Goal: Find specific page/section: Find specific page/section

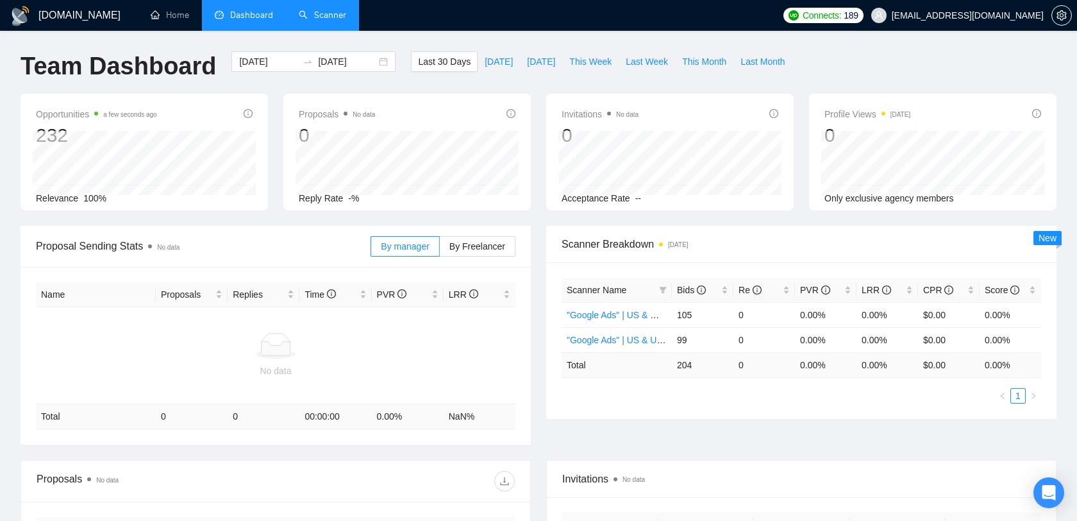
click at [308, 12] on link "Scanner" at bounding box center [322, 15] width 47 height 11
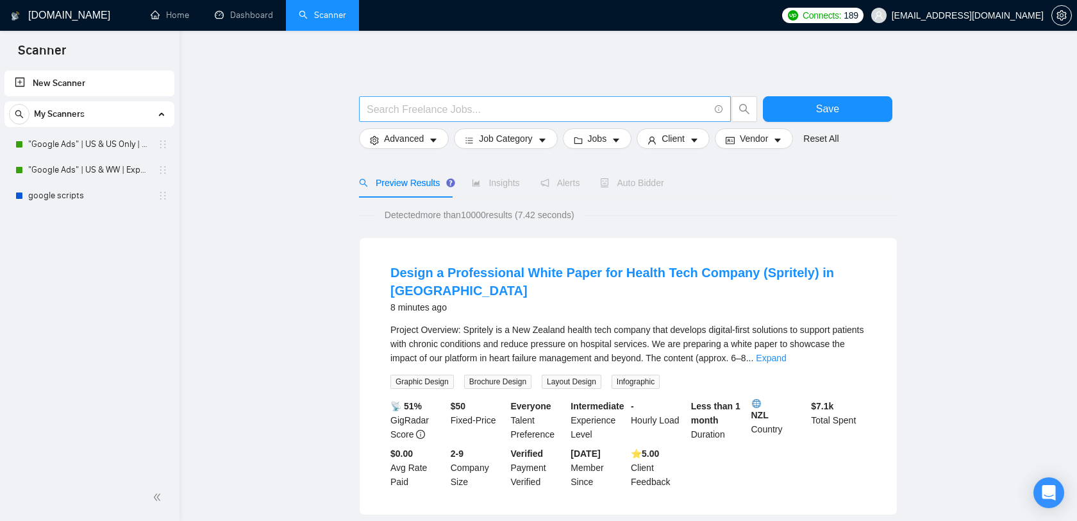
click at [505, 105] on input "text" at bounding box center [538, 109] width 342 height 16
click at [1047, 488] on icon "Open Intercom Messenger" at bounding box center [1048, 492] width 15 height 17
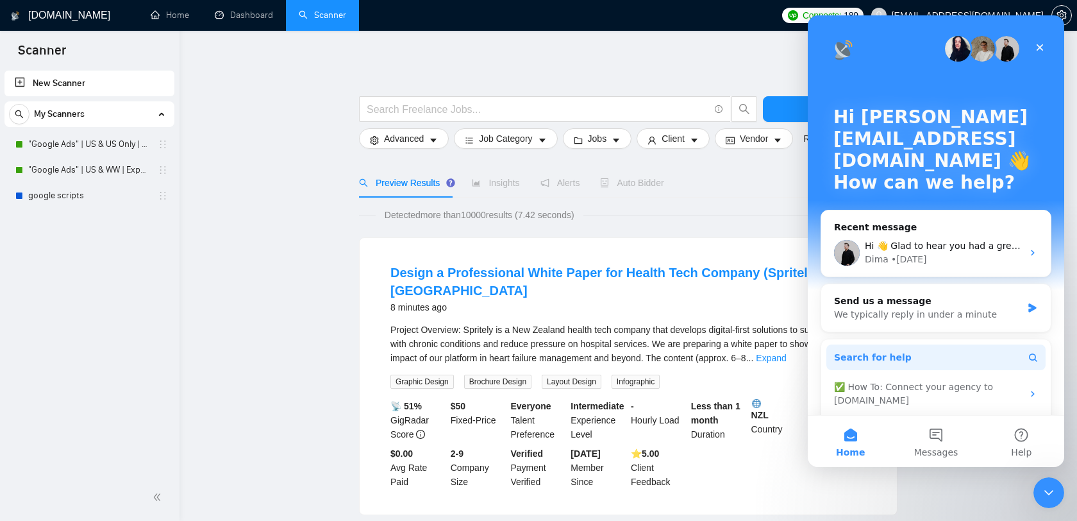
click at [913, 350] on button "Search for help" at bounding box center [936, 357] width 219 height 26
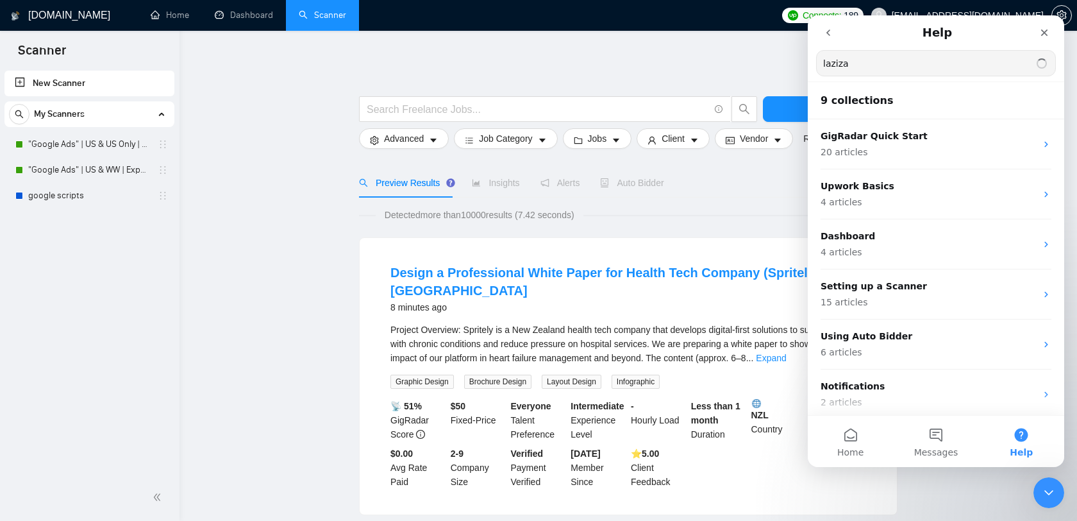
type input "laziza"
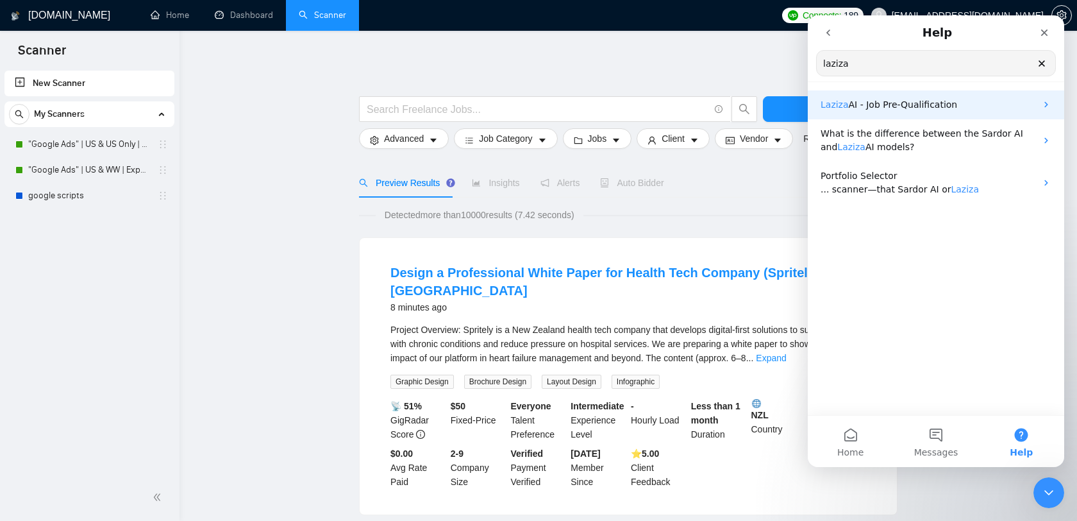
click at [938, 101] on span "AI - Job Pre-Qualification" at bounding box center [903, 104] width 109 height 10
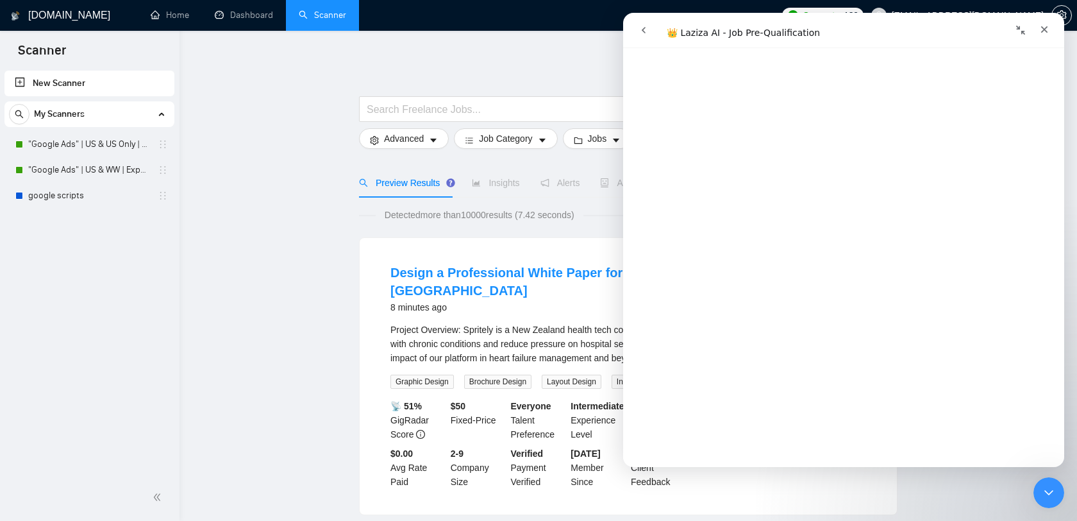
scroll to position [2380, 0]
click at [1044, 31] on icon "Close" at bounding box center [1045, 29] width 10 height 10
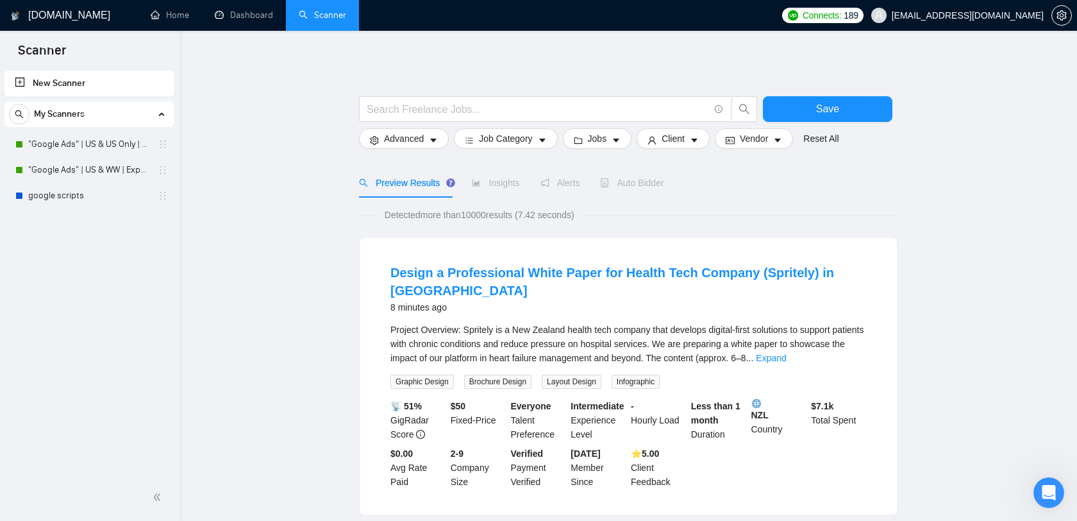
scroll to position [0, 0]
